Goal: Information Seeking & Learning: Understand process/instructions

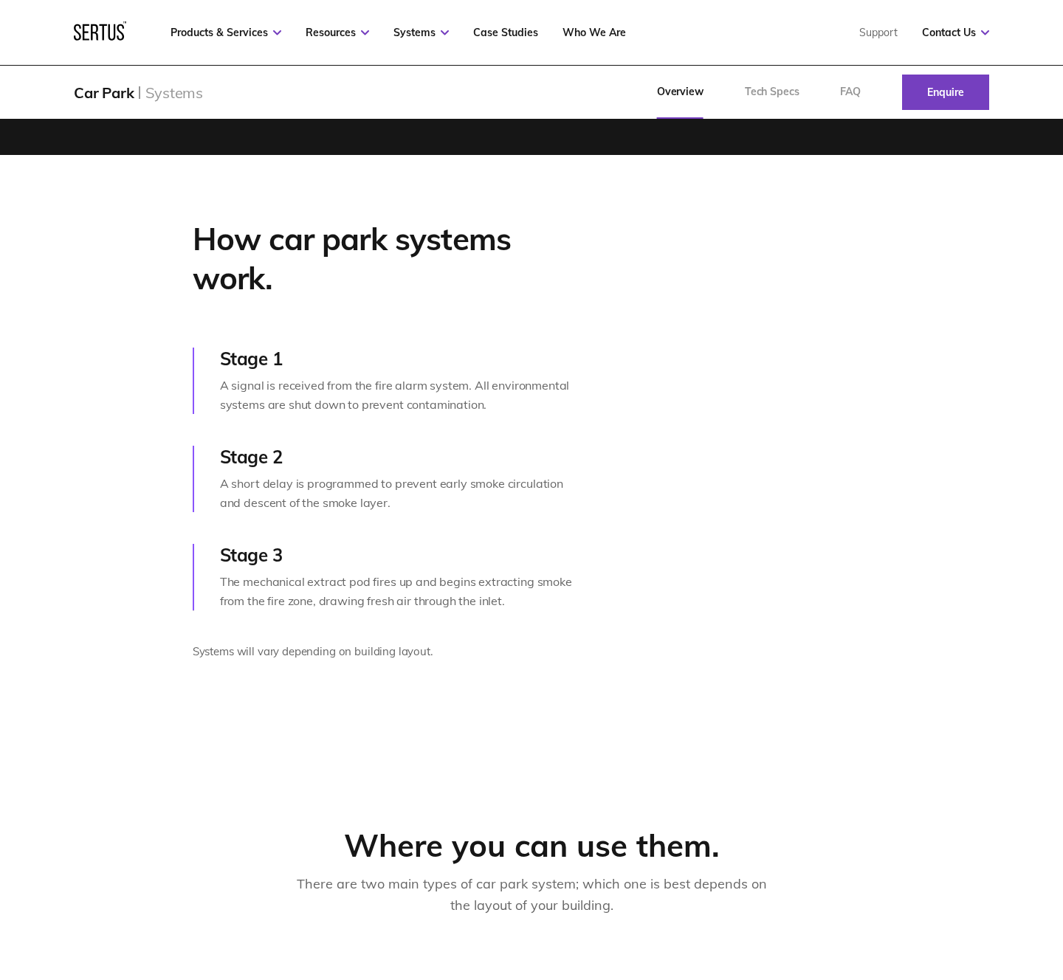
scroll to position [594, 0]
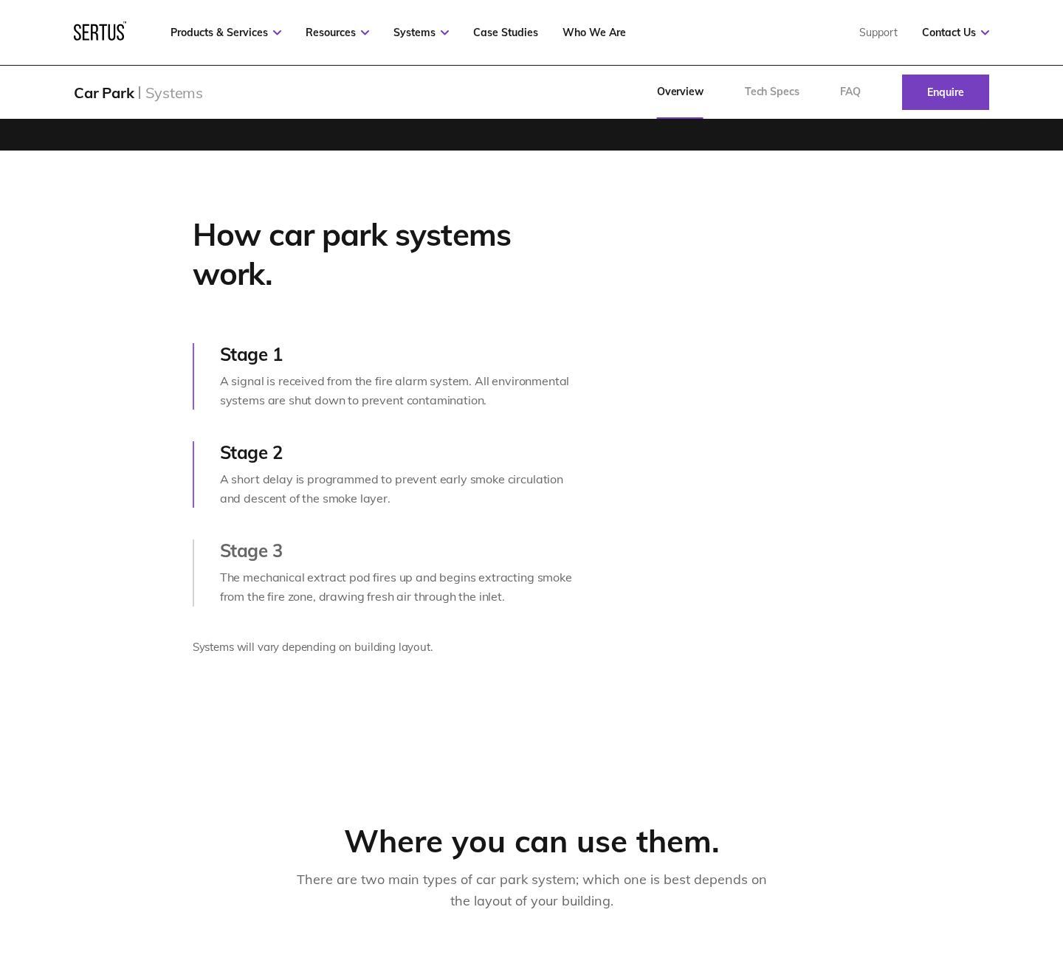
drag, startPoint x: 257, startPoint y: 679, endPoint x: 236, endPoint y: 674, distance: 21.3
click at [257, 679] on div "How car park systems work. Stage 1 A signal is received from the fire alarm sys…" at bounding box center [531, 441] width 1063 height 580
drag, startPoint x: 193, startPoint y: 648, endPoint x: 470, endPoint y: 648, distance: 277.6
click at [470, 648] on p "Systems will vary depending on building layout." at bounding box center [385, 648] width 384 height 18
copy p "Systems will vary depending on building layout."
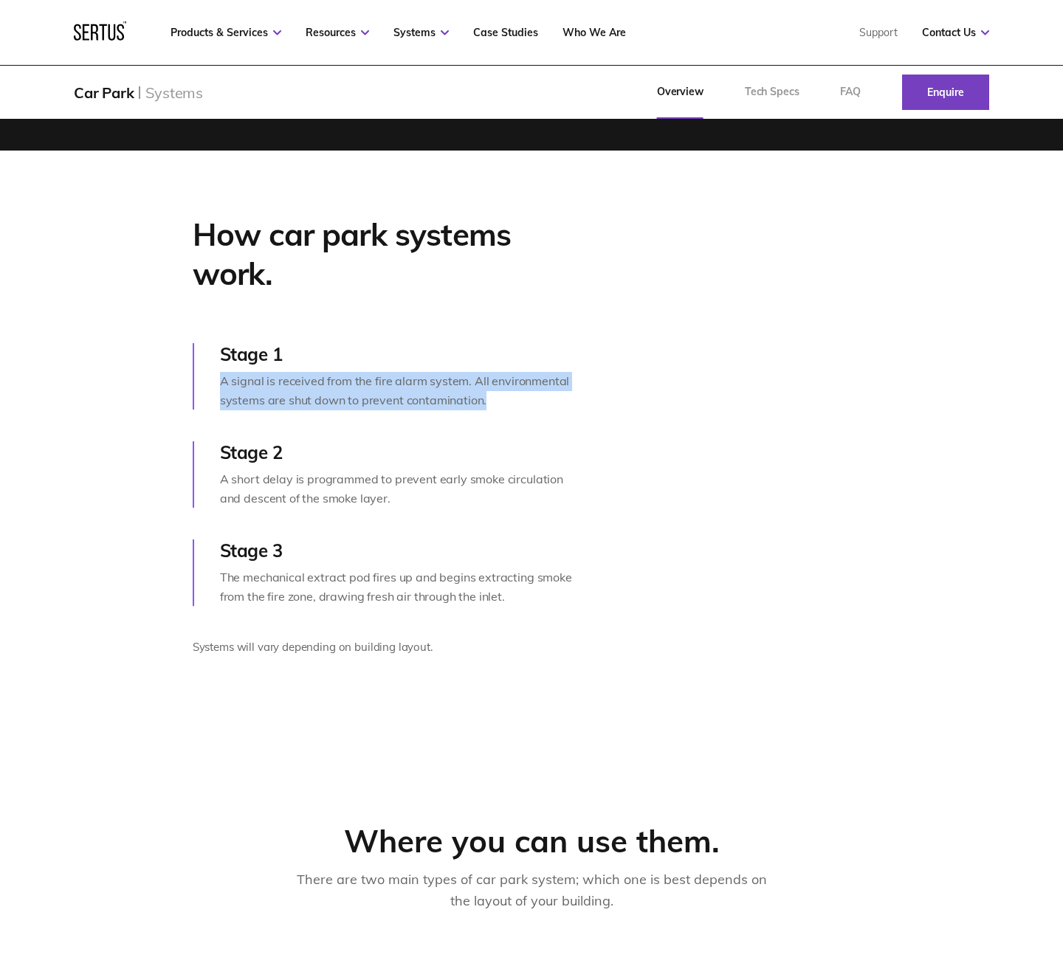
drag, startPoint x: 220, startPoint y: 381, endPoint x: 529, endPoint y: 395, distance: 308.9
click at [529, 395] on div "A signal is received from the fire alarm system. All environmental systems are …" at bounding box center [398, 391] width 357 height 38
copy div "A signal is received from the fire alarm system. All environmental systems are …"
click at [385, 397] on div "A signal is received from the fire alarm system. All environmental systems are …" at bounding box center [398, 391] width 357 height 38
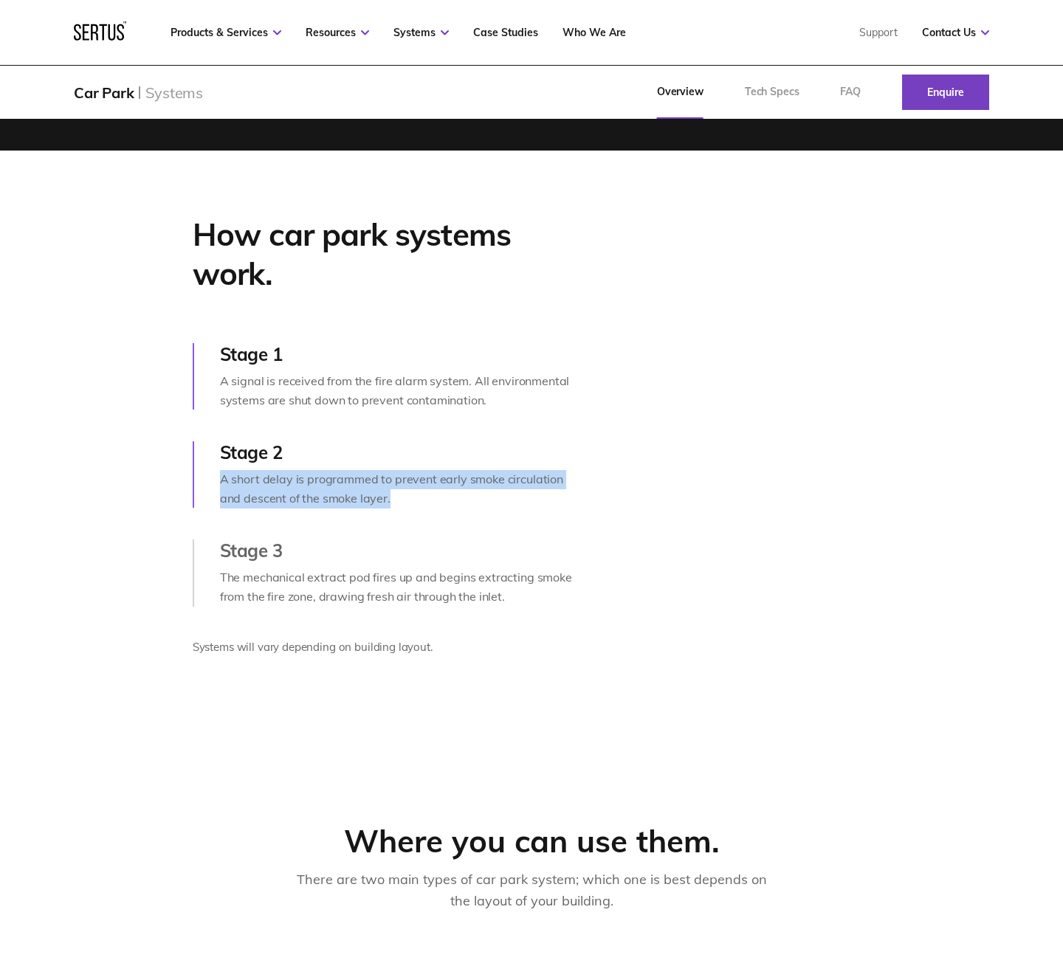
drag, startPoint x: 219, startPoint y: 479, endPoint x: 436, endPoint y: 494, distance: 217.6
click at [436, 494] on div "A short delay is programmed to prevent early smoke circulation and descent of t…" at bounding box center [398, 489] width 357 height 38
copy div "A short delay is programmed to prevent early smoke circulation and descent of t…"
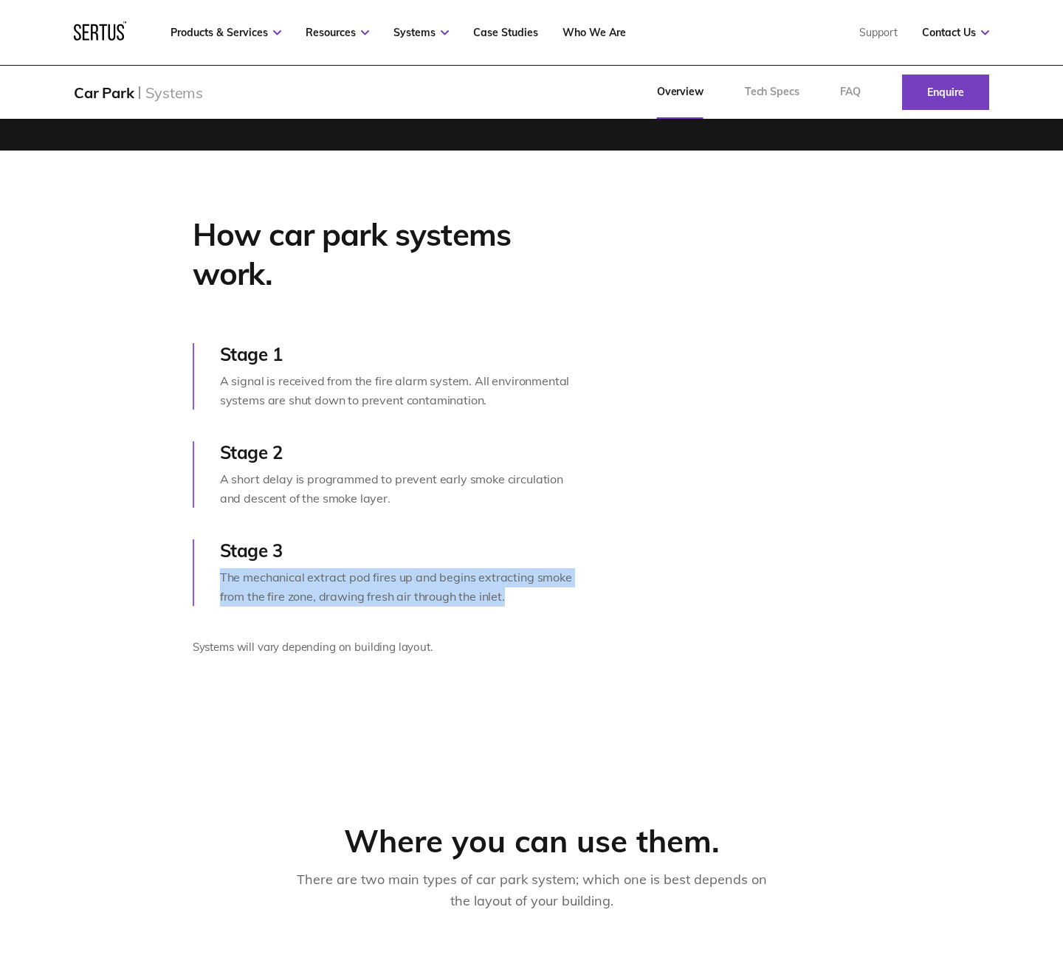
drag, startPoint x: 222, startPoint y: 578, endPoint x: 553, endPoint y: 599, distance: 331.4
click at [553, 599] on div "The mechanical extract pod fires up and begins extracting smoke from the fire z…" at bounding box center [398, 588] width 357 height 38
copy div "The mechanical extract pod fires up and begins extracting smoke from the fire z…"
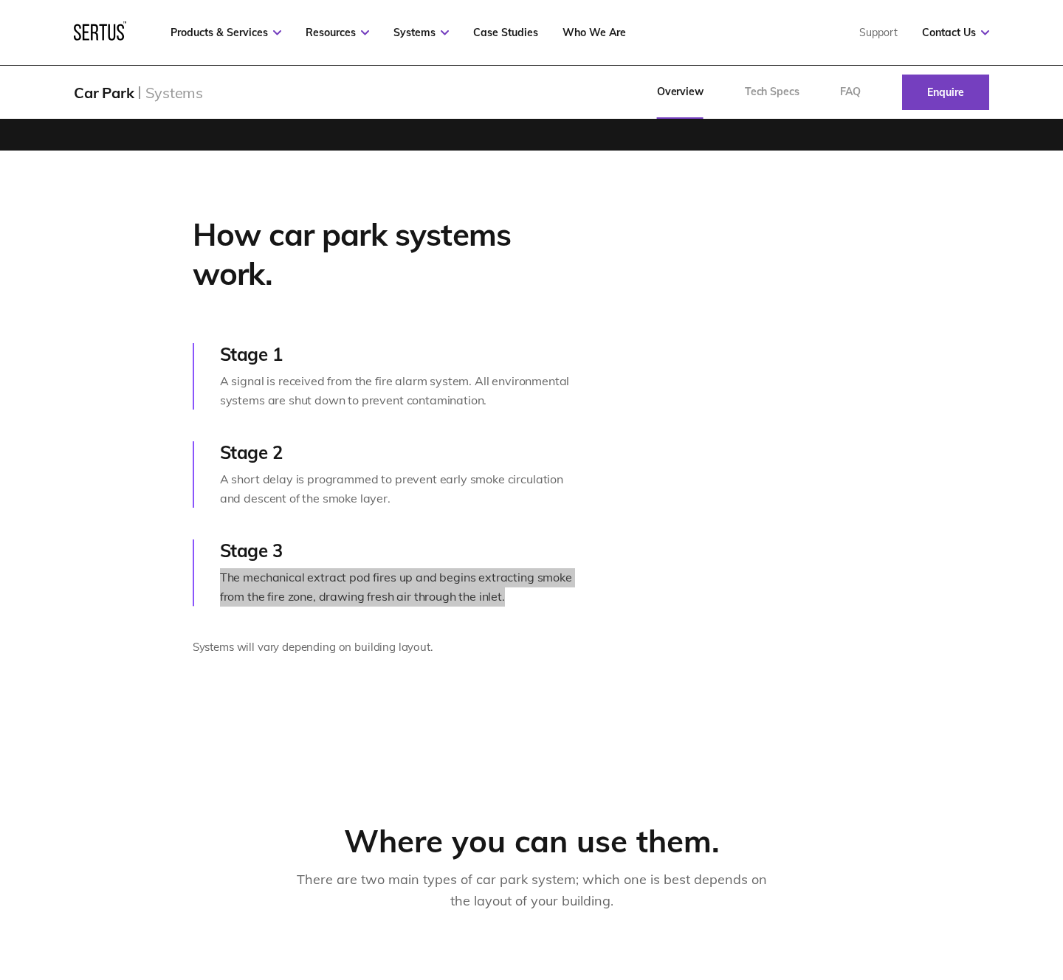
scroll to position [606, 0]
